Goal: Contribute content: Add original content to the website for others to see

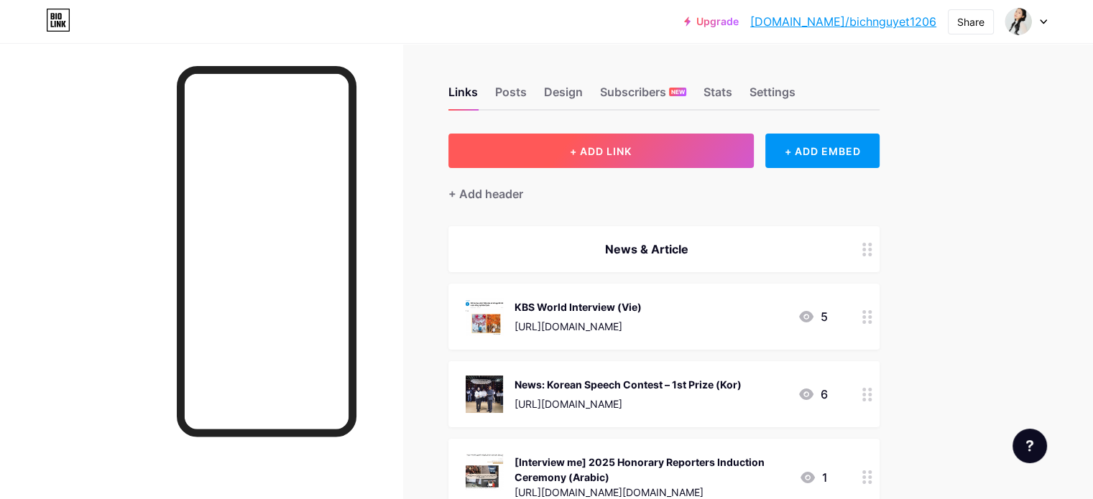
click at [631, 149] on span "+ ADD LINK" at bounding box center [601, 151] width 62 height 12
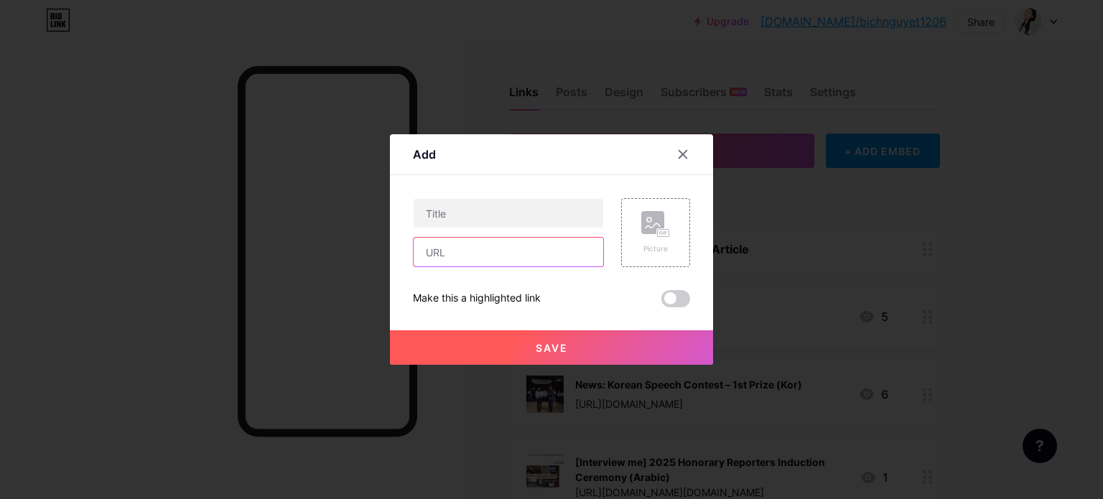
click at [498, 251] on input "text" at bounding box center [509, 252] width 190 height 29
paste input "[URL][DOMAIN_NAME]"
type input "[URL][DOMAIN_NAME]"
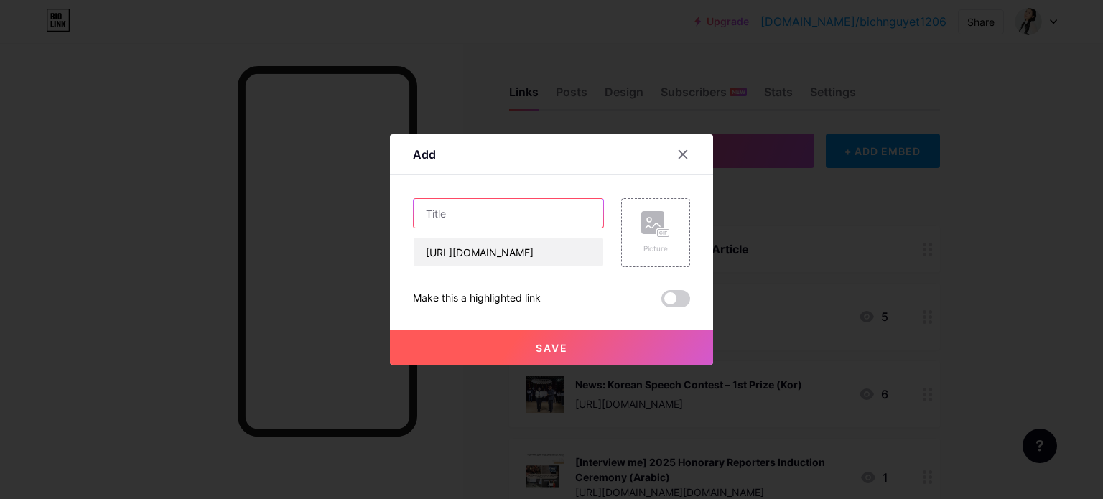
scroll to position [0, 0]
click at [510, 215] on input "text" at bounding box center [509, 213] width 190 height 29
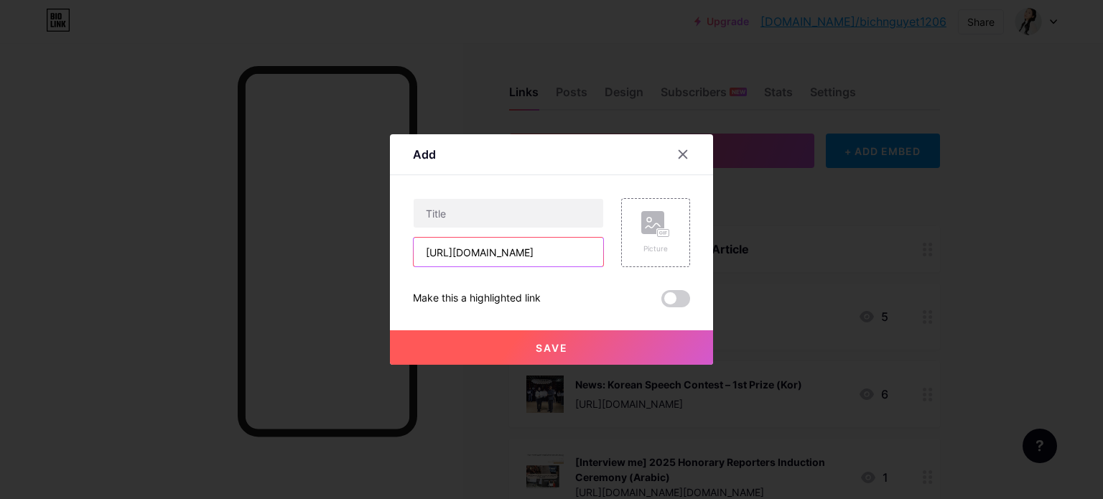
click at [540, 250] on input "[URL][DOMAIN_NAME]" at bounding box center [509, 252] width 190 height 29
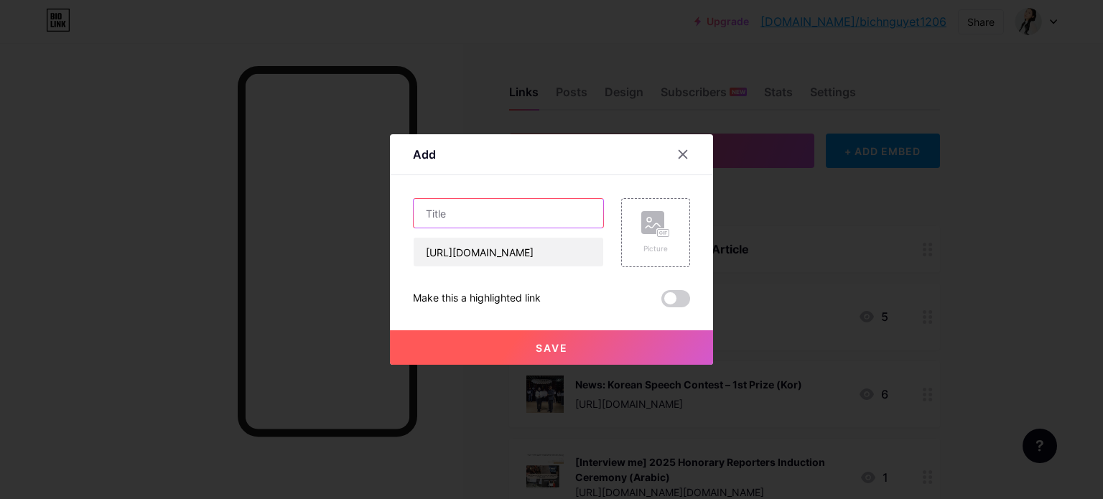
click at [547, 217] on input "text" at bounding box center [509, 213] width 190 height 29
click at [530, 215] on input "text" at bounding box center [509, 213] width 190 height 29
type input "ㅠ"
type input "[PERSON_NAME] Portfolio (Vie)"
click at [652, 257] on div "Picture" at bounding box center [655, 232] width 69 height 69
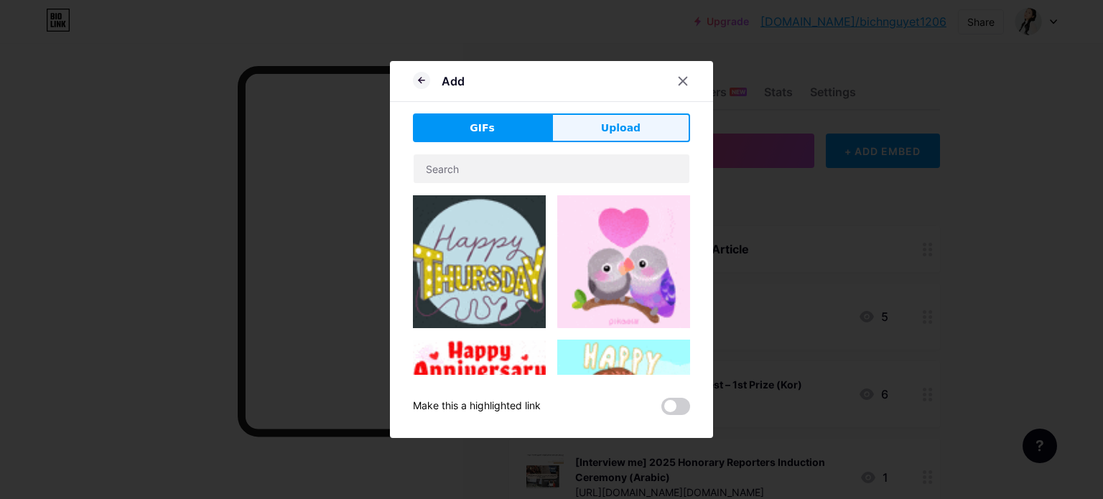
click at [601, 126] on span "Upload" at bounding box center [621, 128] width 40 height 15
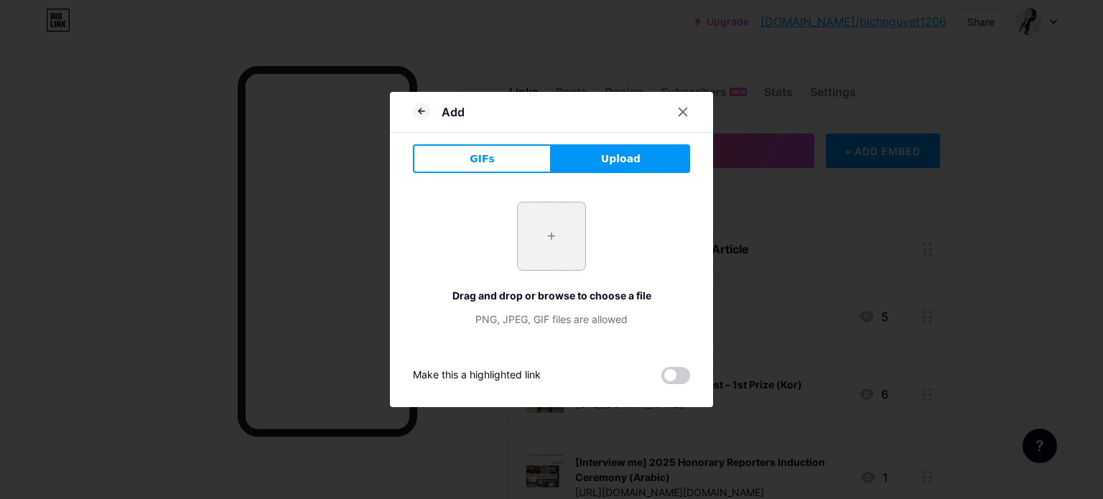
click at [518, 233] on input "file" at bounding box center [552, 237] width 68 height 68
type input "C:\fakepath\증명사진.jpeg"
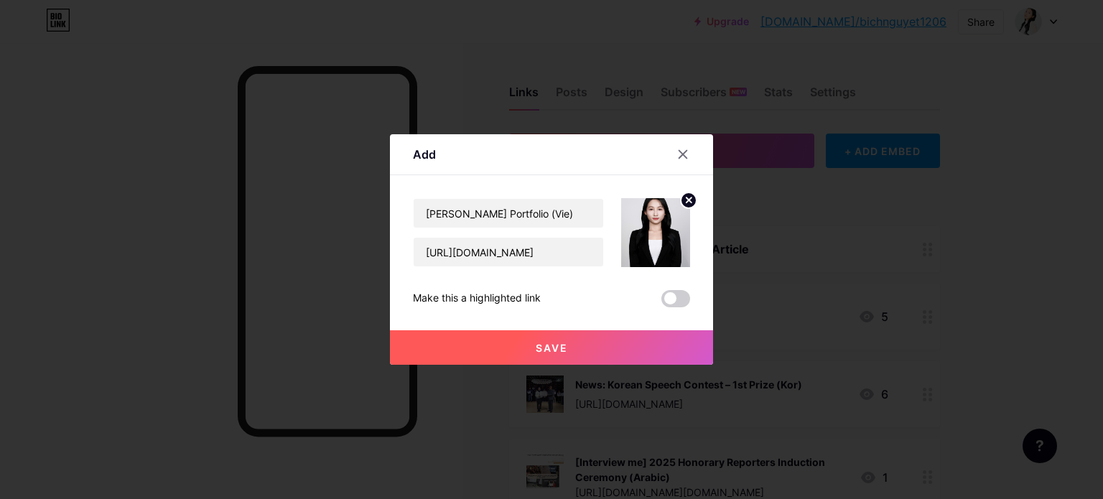
click at [646, 226] on img at bounding box center [655, 232] width 69 height 69
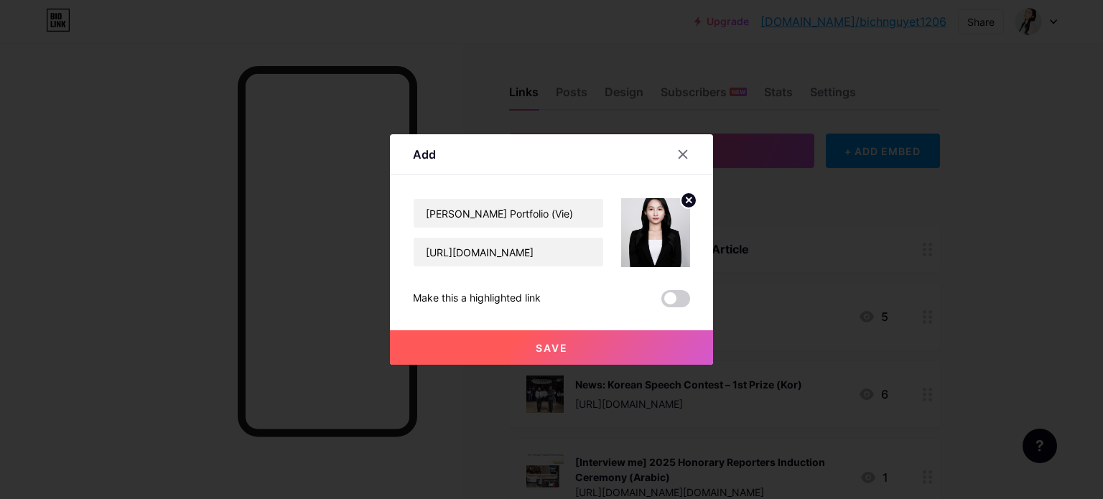
click at [646, 226] on img at bounding box center [655, 232] width 69 height 69
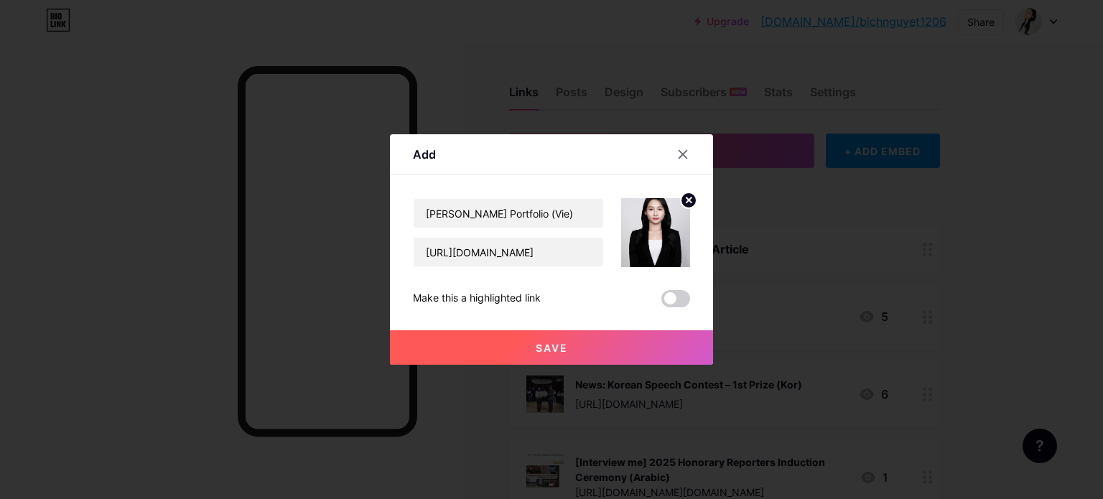
click at [646, 226] on img at bounding box center [655, 232] width 69 height 69
click at [649, 231] on img at bounding box center [655, 232] width 69 height 69
drag, startPoint x: 649, startPoint y: 231, endPoint x: 648, endPoint y: 279, distance: 47.4
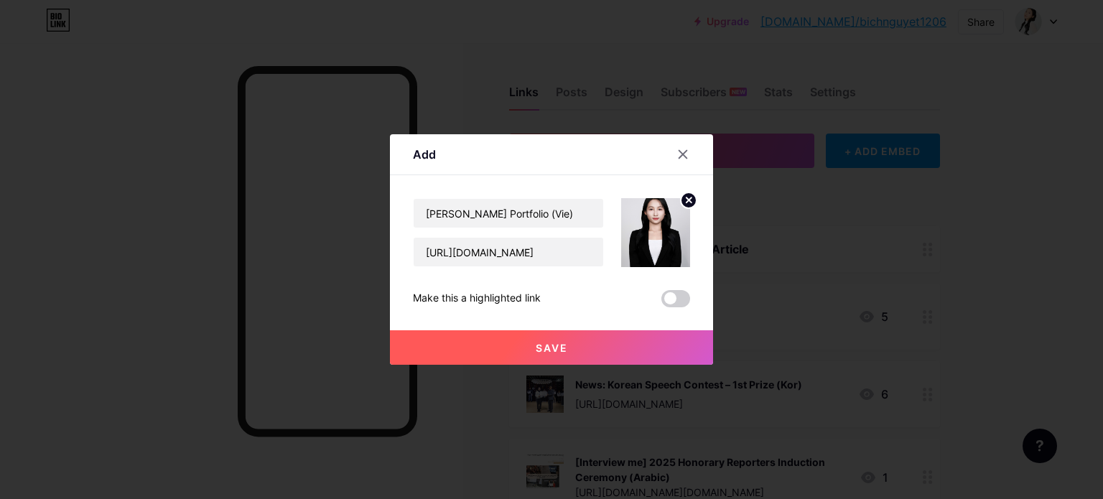
click at [648, 279] on div "[PERSON_NAME] Portfolio (Vie) [URL][DOMAIN_NAME] Make this a highlighted link S…" at bounding box center [551, 252] width 277 height 109
click at [648, 243] on img at bounding box center [655, 232] width 69 height 69
click at [680, 197] on icon at bounding box center [688, 200] width 17 height 17
click at [678, 197] on div "Content YouTube Play YouTube video without leaving your page. ADD Vimeo Play Vi…" at bounding box center [551, 241] width 277 height 132
click at [657, 223] on rect at bounding box center [652, 222] width 23 height 23
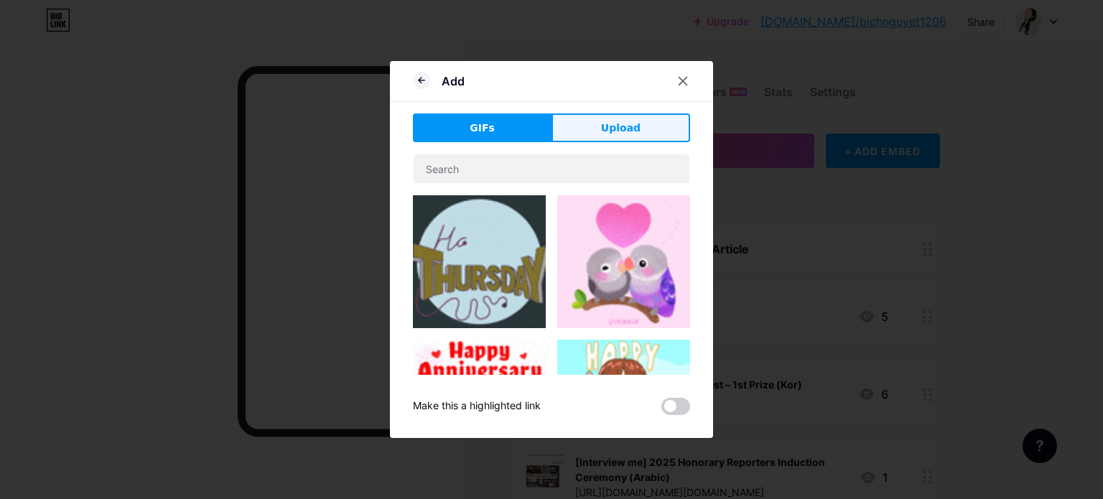
click at [583, 114] on button "Upload" at bounding box center [621, 127] width 139 height 29
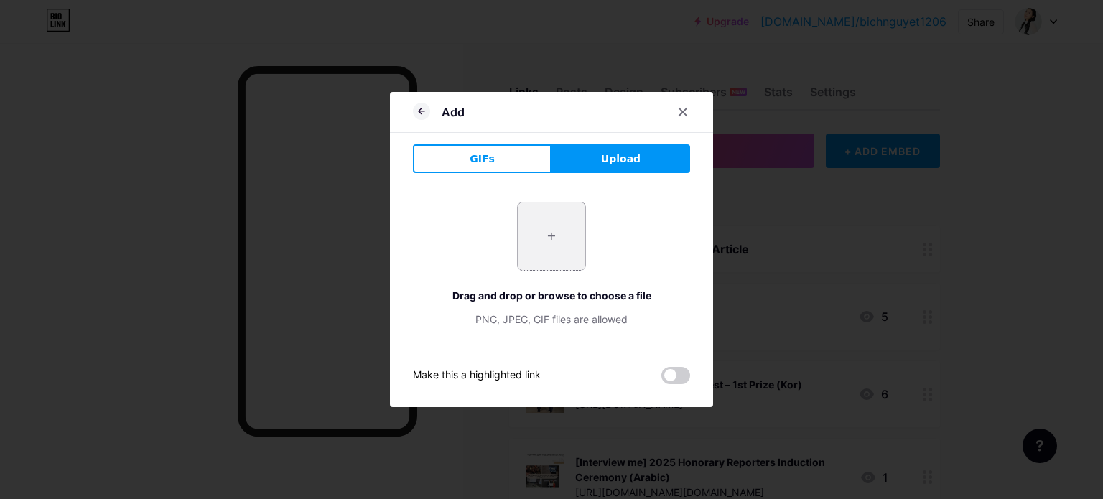
click at [521, 230] on input "file" at bounding box center [552, 237] width 68 height 68
type input "C:\fakepath\FR0A2147--min.JPG"
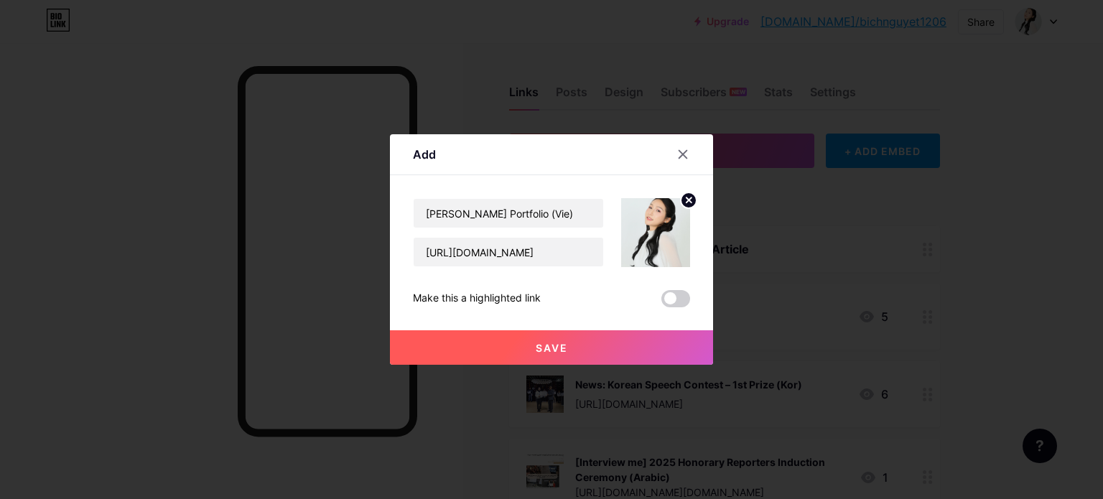
click at [665, 297] on span at bounding box center [676, 298] width 29 height 17
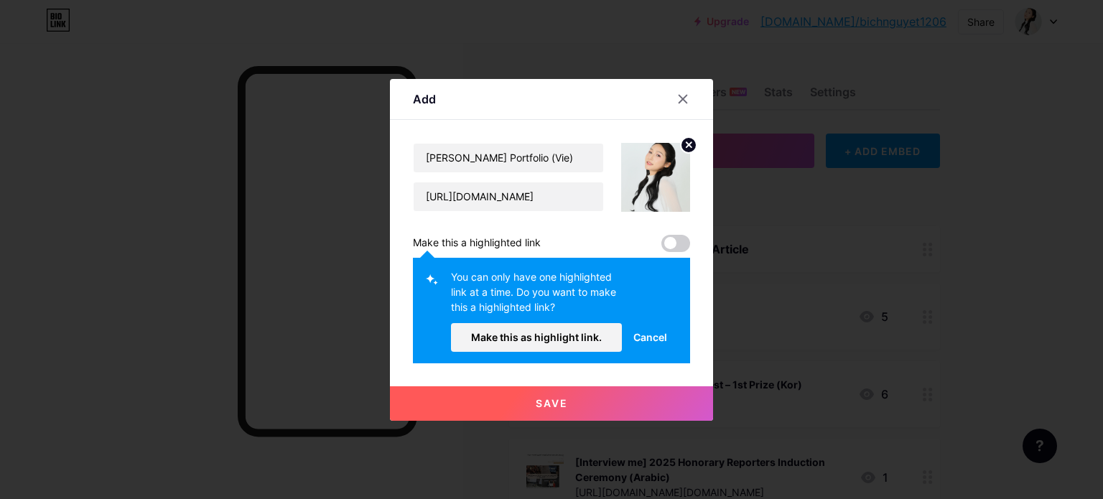
click at [639, 338] on span "Cancel" at bounding box center [651, 337] width 34 height 15
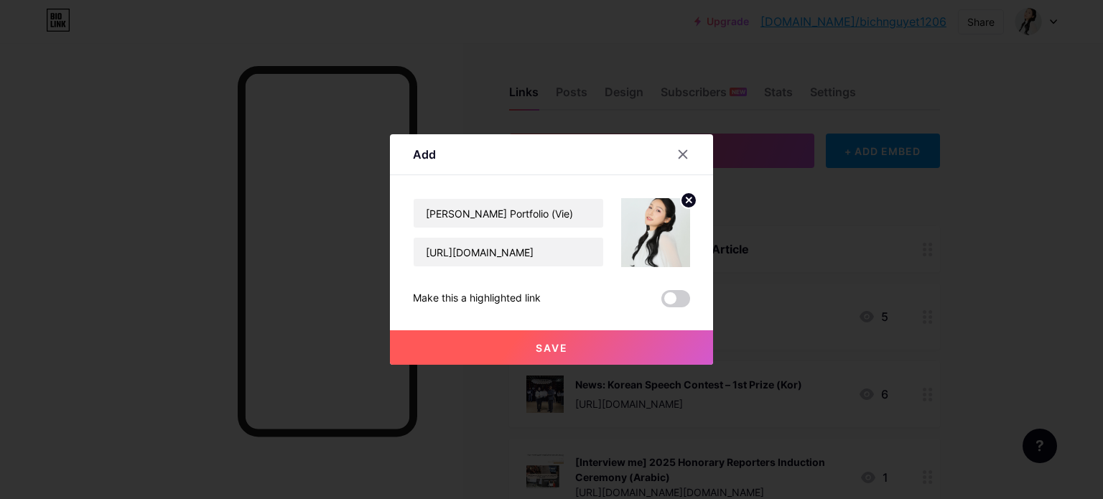
click at [668, 299] on span at bounding box center [676, 298] width 29 height 17
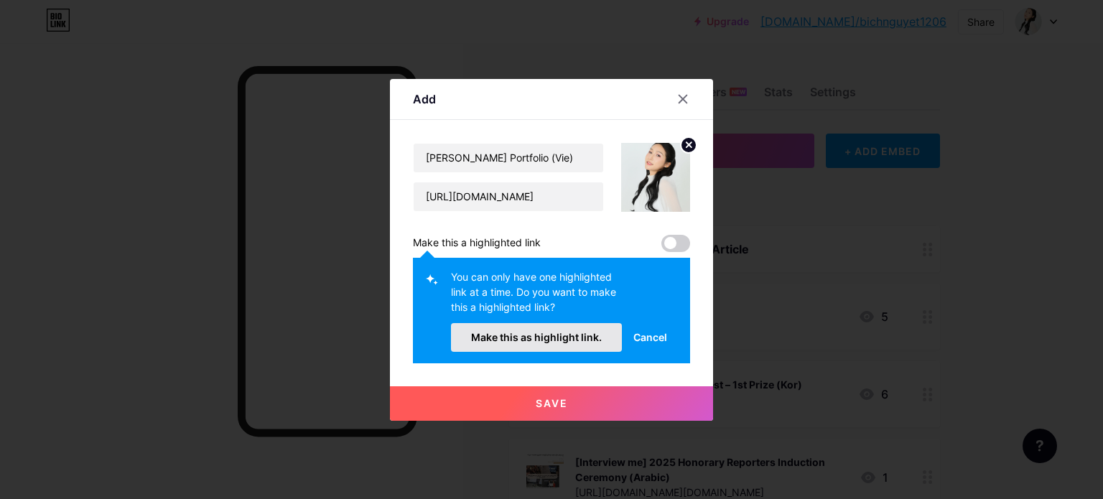
click at [571, 338] on span "Make this as highlight link." at bounding box center [536, 337] width 131 height 12
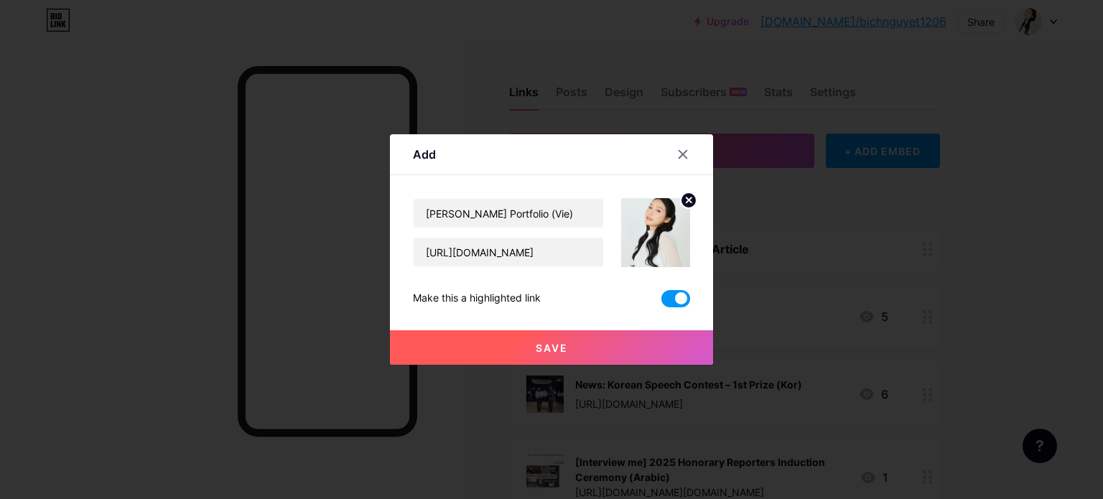
click at [572, 341] on button "Save" at bounding box center [551, 347] width 323 height 34
